Goal: Task Accomplishment & Management: Manage account settings

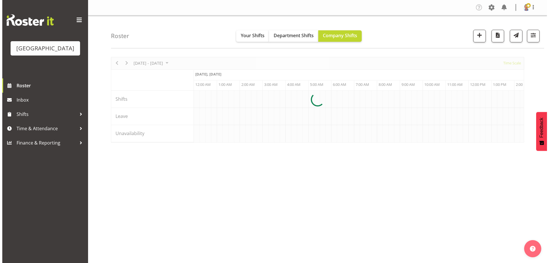
scroll to position [0, 549]
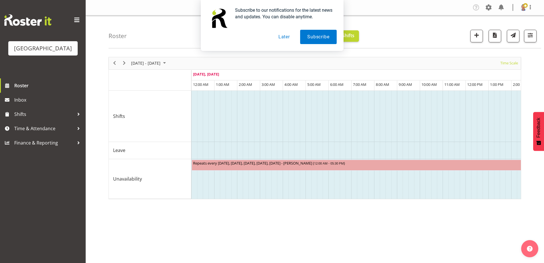
click at [286, 37] on button "Later" at bounding box center [284, 37] width 26 height 14
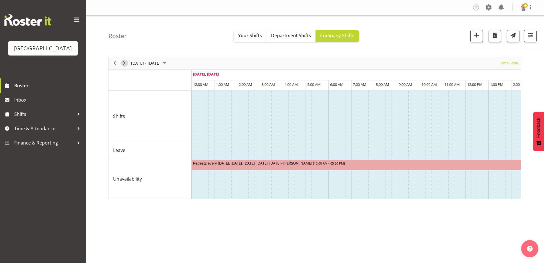
click at [123, 63] on span "Next" at bounding box center [124, 62] width 7 height 7
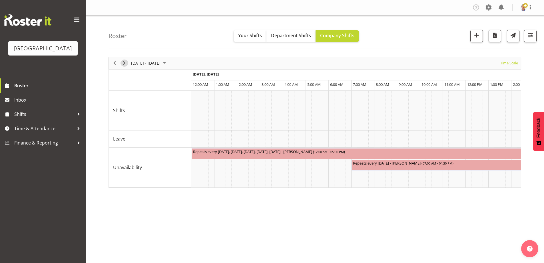
click at [123, 63] on span "Next" at bounding box center [124, 62] width 7 height 7
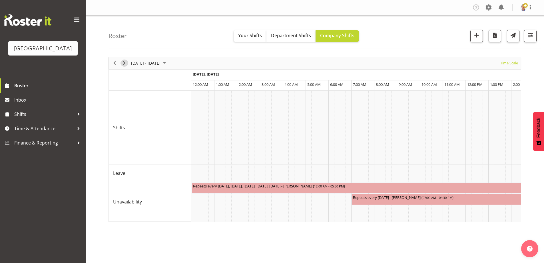
drag, startPoint x: 123, startPoint y: 63, endPoint x: 239, endPoint y: 63, distance: 116.8
click at [123, 63] on span "Next" at bounding box center [124, 62] width 7 height 7
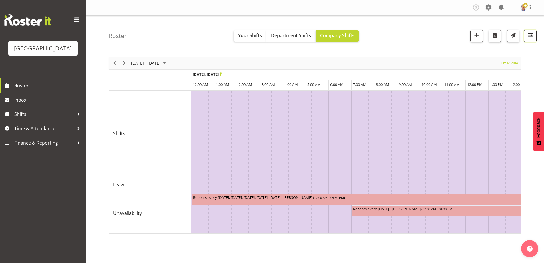
click at [529, 35] on span "button" at bounding box center [530, 34] width 7 height 7
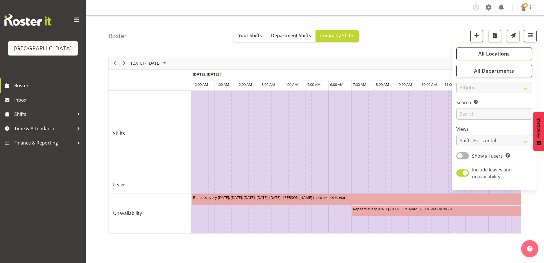
click at [492, 54] on span "All Locations" at bounding box center [494, 53] width 31 height 7
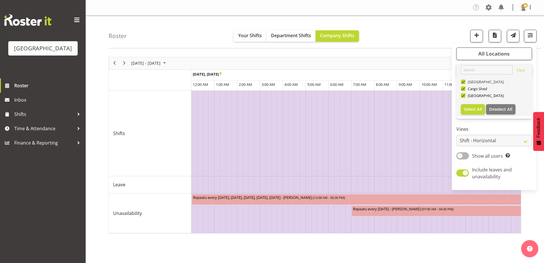
click at [464, 81] on span at bounding box center [463, 81] width 5 height 5
click at [464, 81] on input "[GEOGRAPHIC_DATA]" at bounding box center [463, 82] width 4 height 4
checkbox input "false"
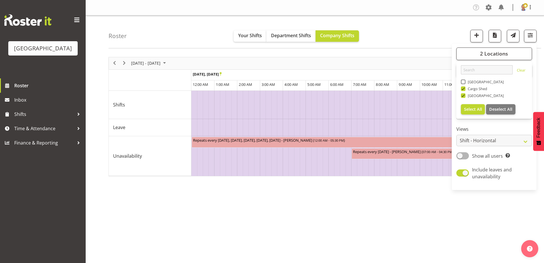
click at [464, 87] on span at bounding box center [463, 88] width 5 height 5
click at [464, 87] on input "Cargo Shed" at bounding box center [463, 89] width 4 height 4
checkbox input "false"
click at [421, 61] on div "[DATE] - [DATE] [DATE] Timeline Day Timeline Week Timeline Fortnight Timeline M…" at bounding box center [315, 63] width 412 height 12
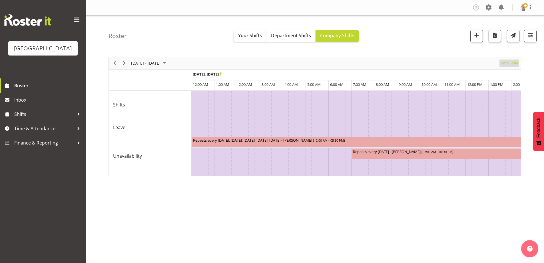
click at [509, 61] on span "Time Scale" at bounding box center [509, 62] width 19 height 7
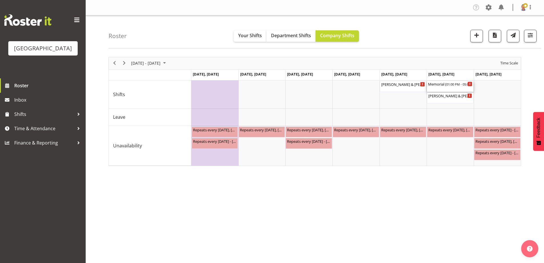
click at [451, 84] on span "01:00 PM - 05:00 PM" at bounding box center [462, 84] width 30 height 5
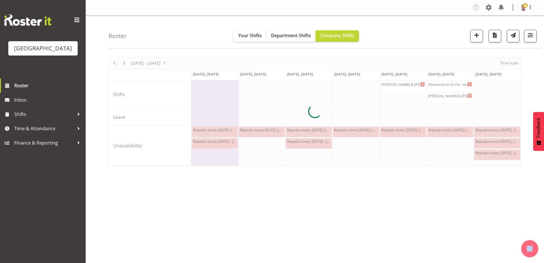
click at [451, 84] on div at bounding box center [315, 111] width 413 height 109
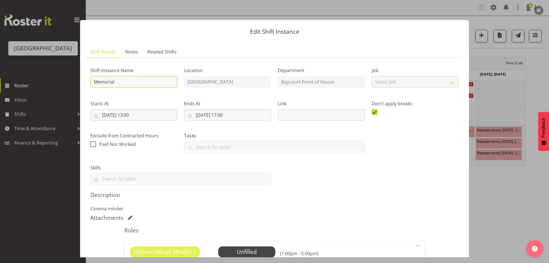
click at [120, 82] on input "Memorial" at bounding box center [133, 81] width 87 height 11
type input "Memorial service"
click at [390, 82] on select "Select Job Create new job" at bounding box center [414, 81] width 87 height 11
click at [389, 59] on div "Job Select Job Create new job" at bounding box center [415, 75] width 94 height 33
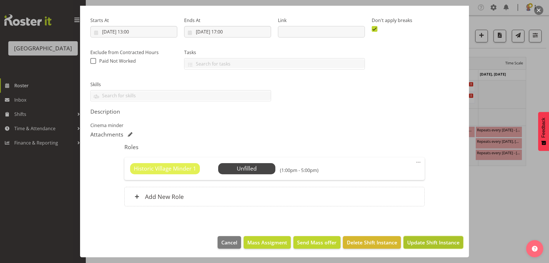
click at [436, 244] on span "Update Shift Instance" at bounding box center [433, 241] width 52 height 7
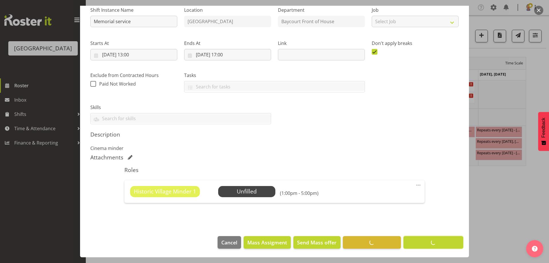
scroll to position [60, 0]
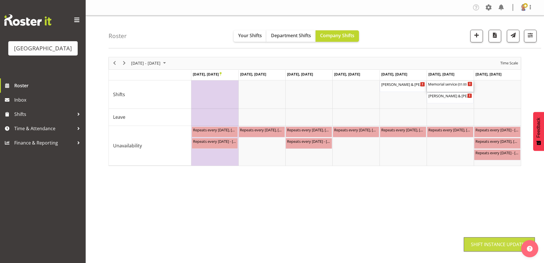
click at [452, 85] on div "Memorial service ( 01:00 PM - 05:00 PM )" at bounding box center [450, 84] width 44 height 6
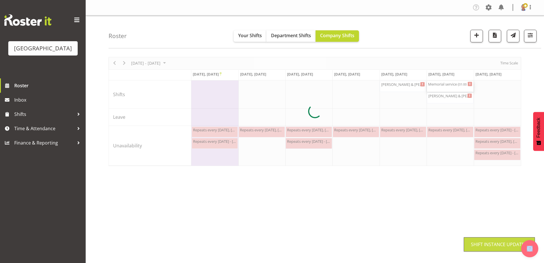
click at [452, 85] on div at bounding box center [315, 111] width 413 height 109
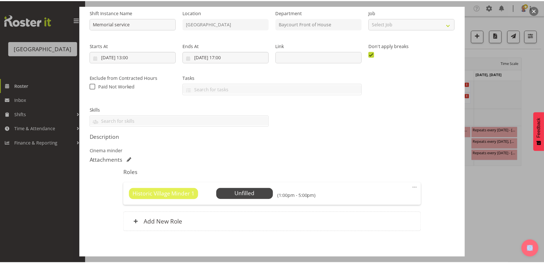
scroll to position [83, 0]
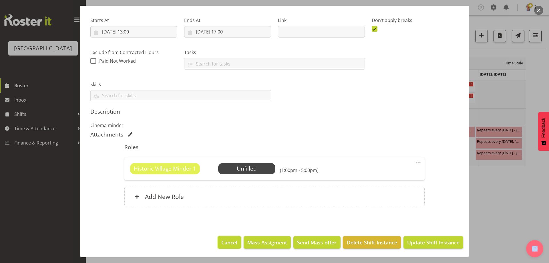
click at [225, 242] on span "Cancel" at bounding box center [229, 241] width 16 height 7
